Goal: Transaction & Acquisition: Purchase product/service

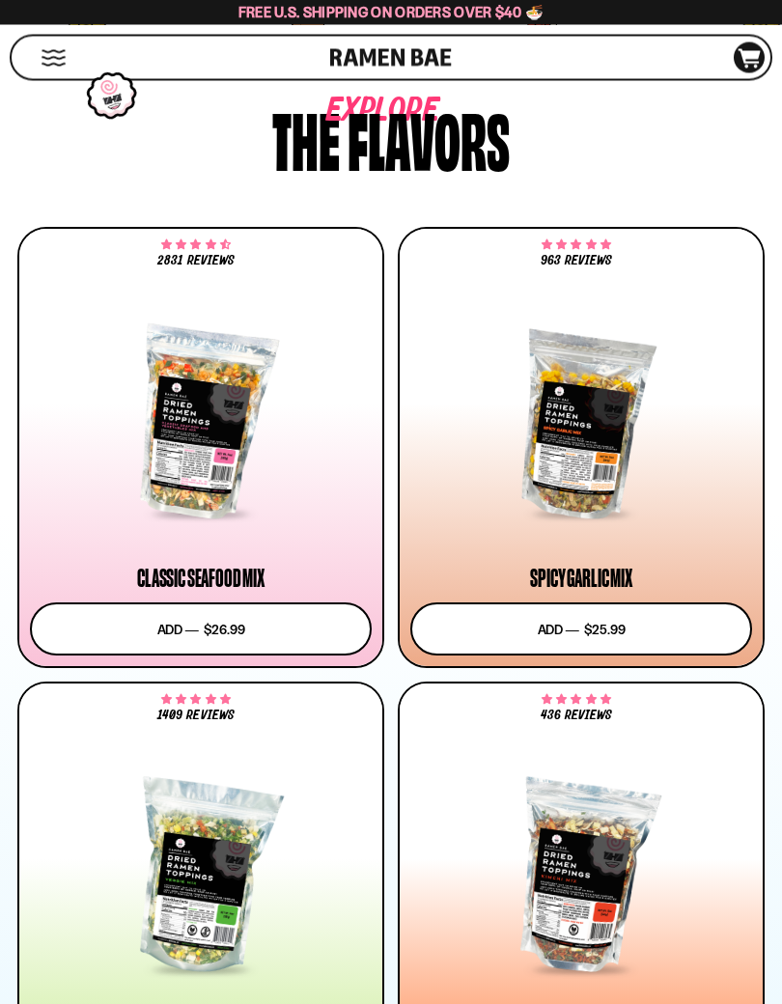
scroll to position [1069, 0]
type input "**********"
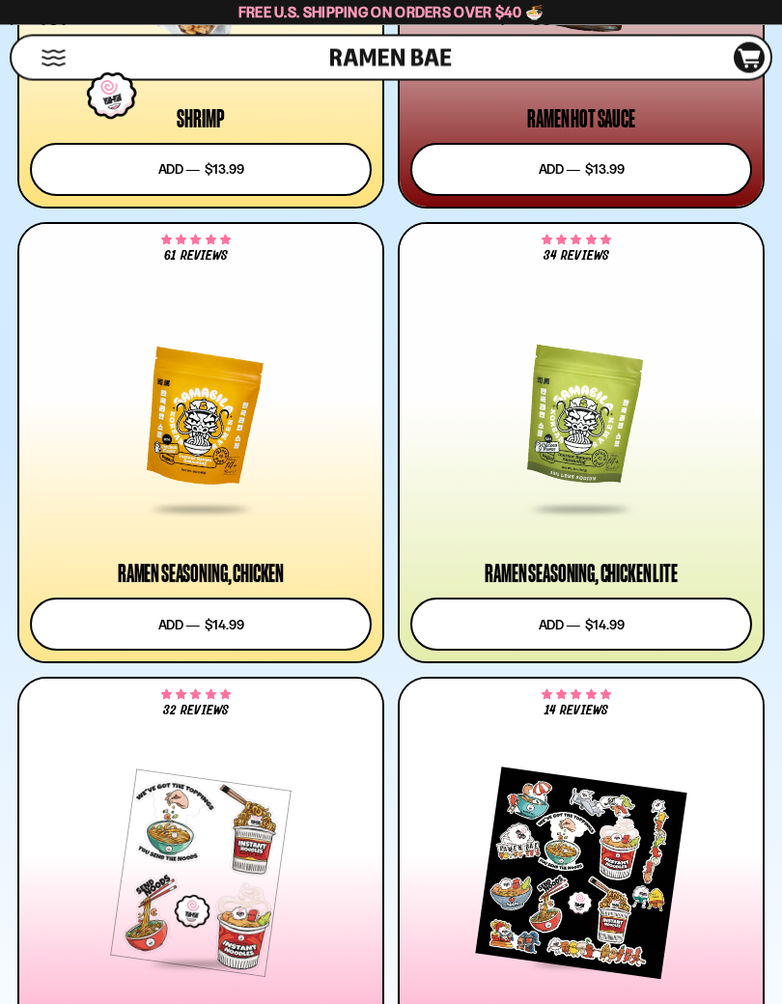
scroll to position [4715, 0]
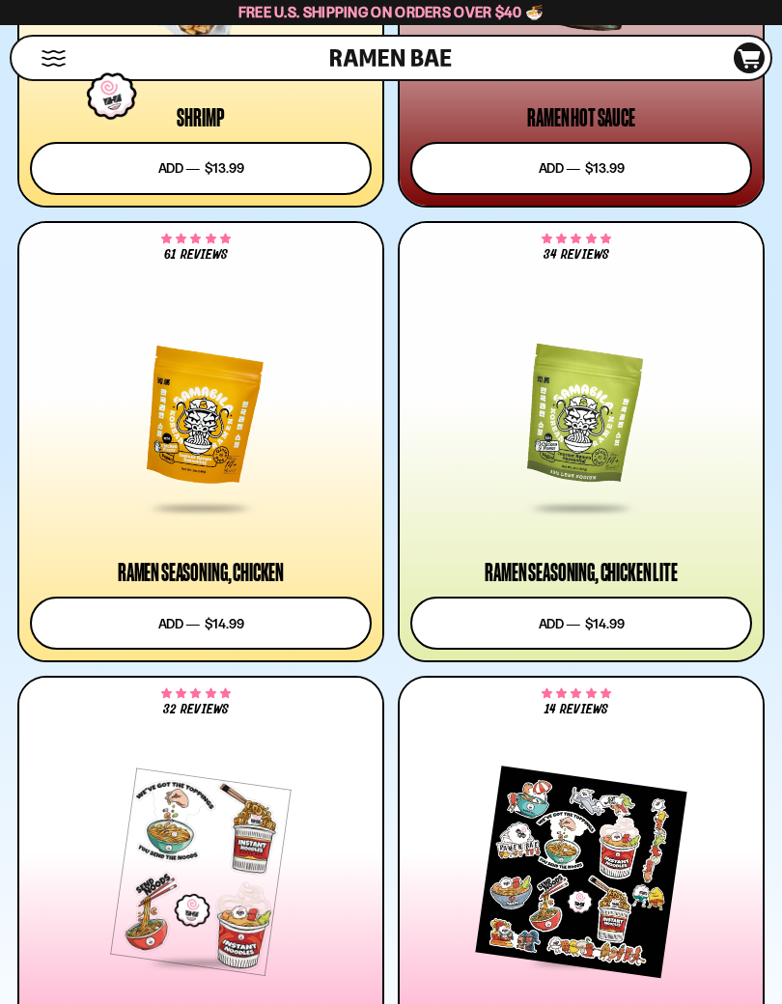
click at [613, 490] on div at bounding box center [581, 416] width 342 height 188
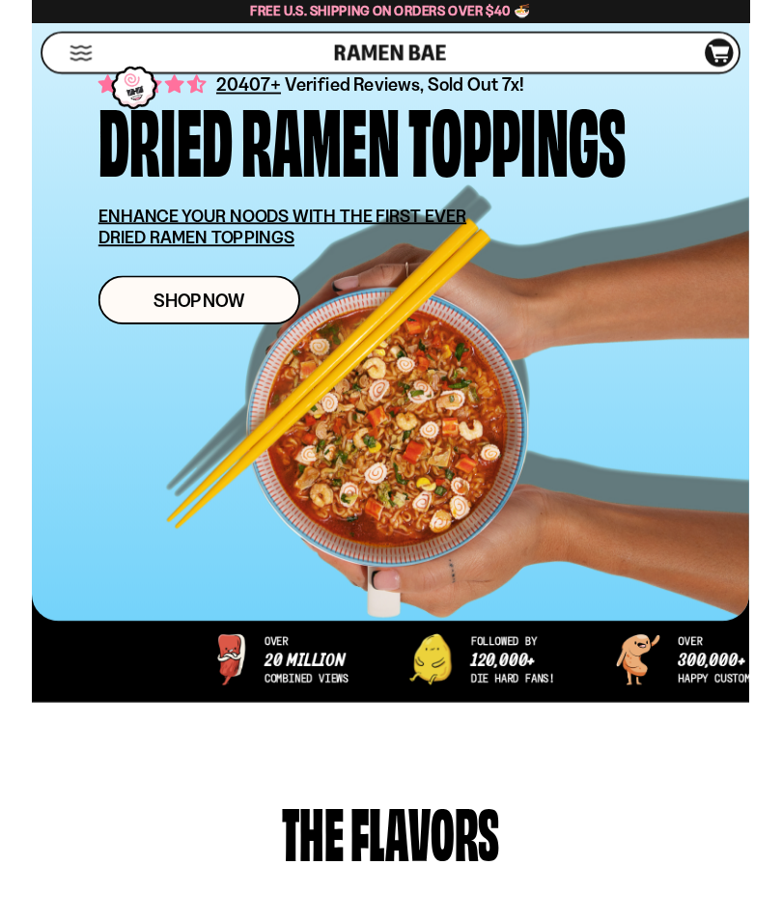
scroll to position [300, 0]
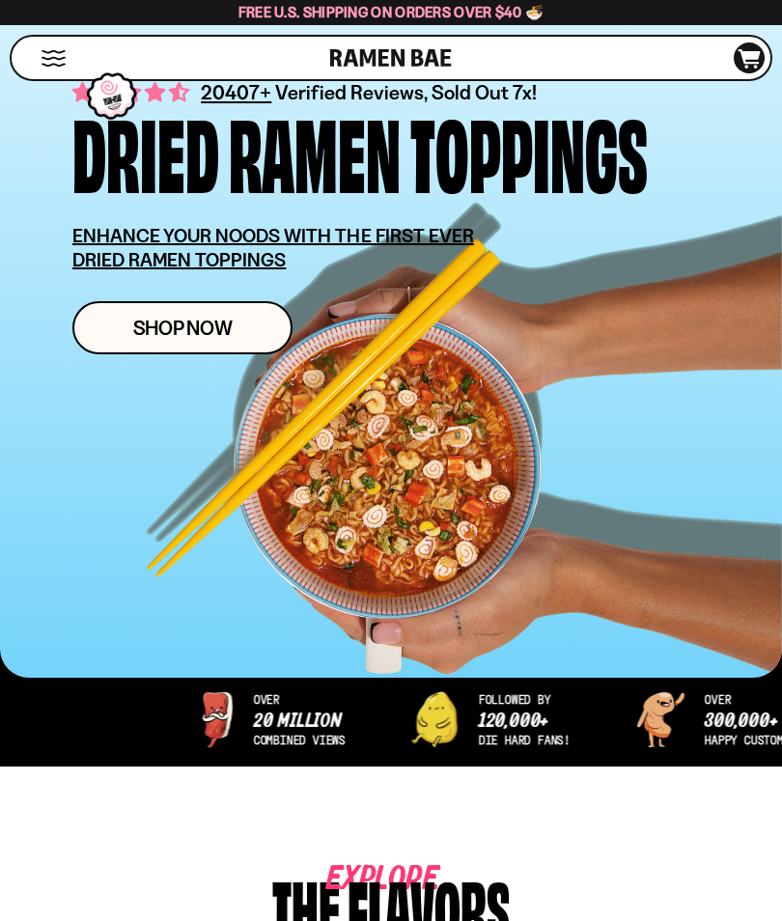
click at [241, 330] on link "Shop Now" at bounding box center [182, 327] width 220 height 53
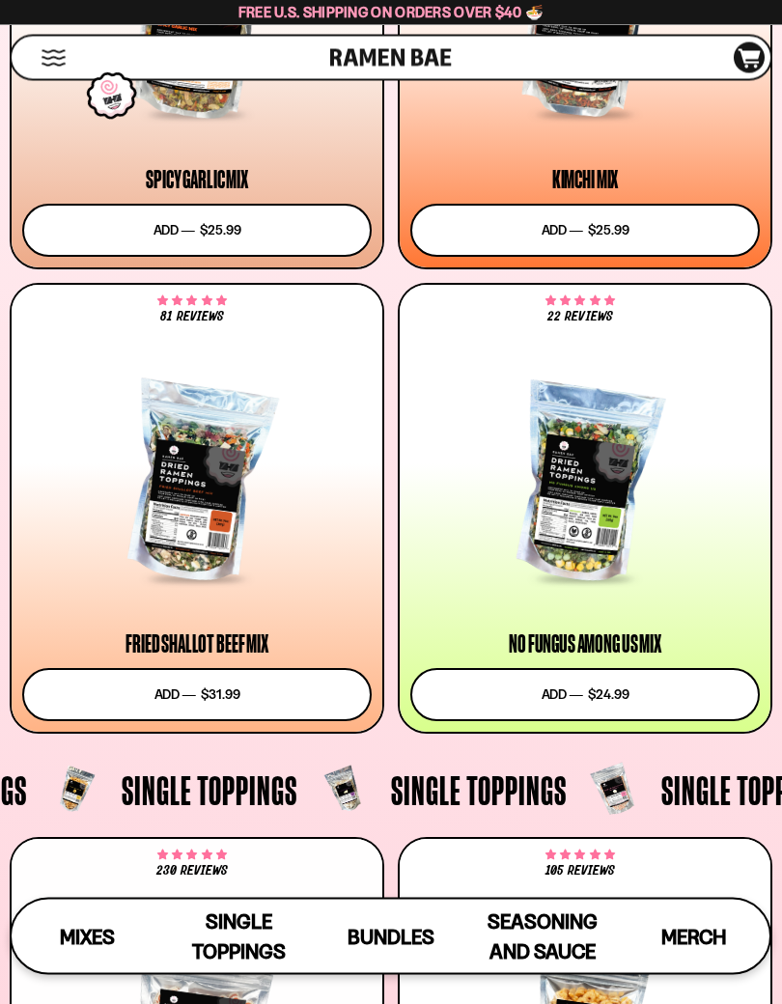
scroll to position [1302, 0]
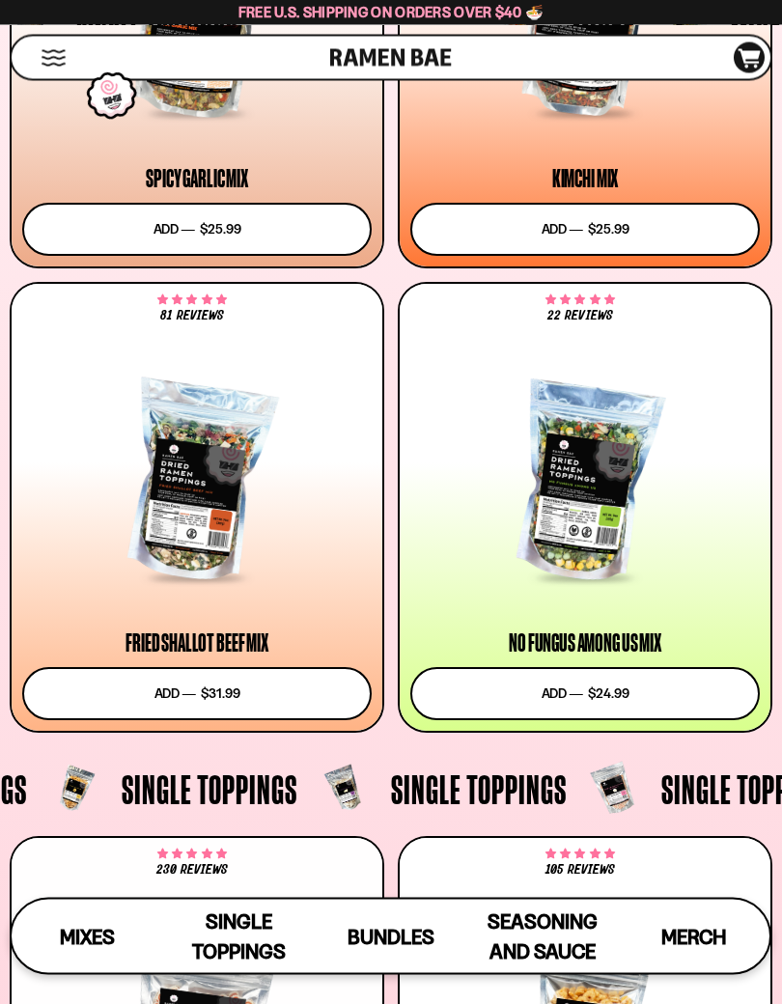
click at [236, 583] on span at bounding box center [197, 579] width 116 height 19
